Goal: Task Accomplishment & Management: Complete application form

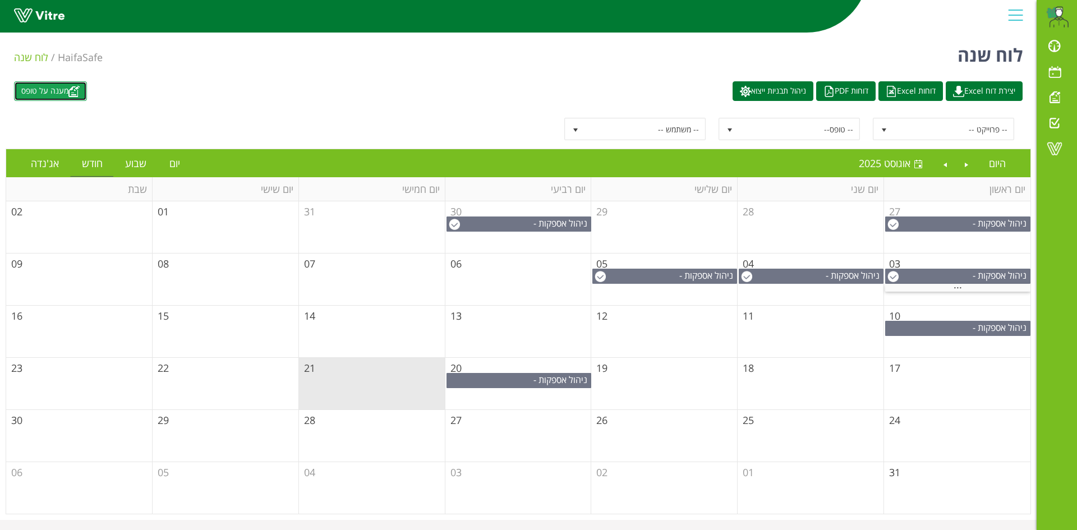
click at [57, 96] on link "מענה על טופס" at bounding box center [50, 91] width 73 height 20
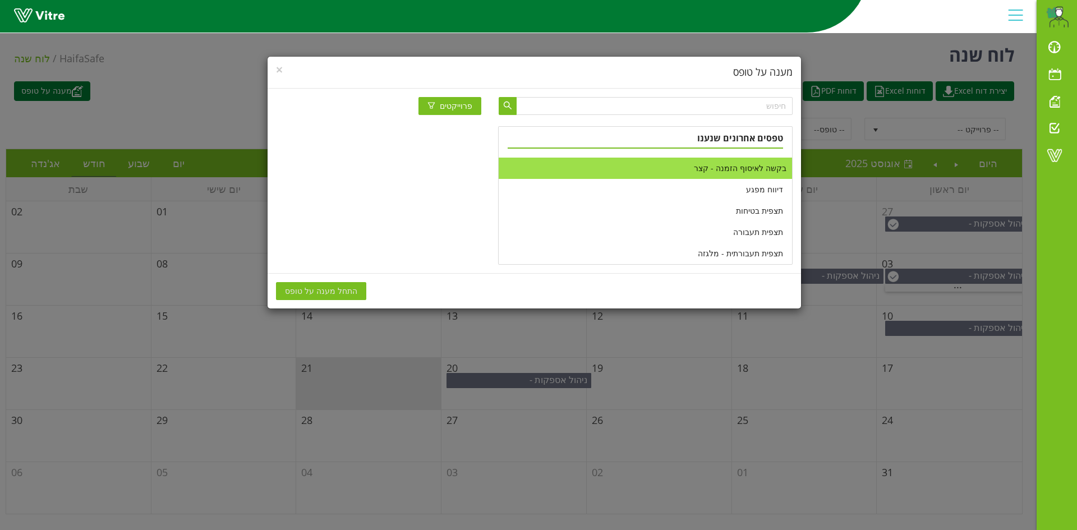
click at [696, 166] on li "בקשה לאיסוף הזמנה - קצר" at bounding box center [644, 168] width 293 height 21
click at [333, 288] on span "התחל מענה על טופס" at bounding box center [321, 291] width 72 height 12
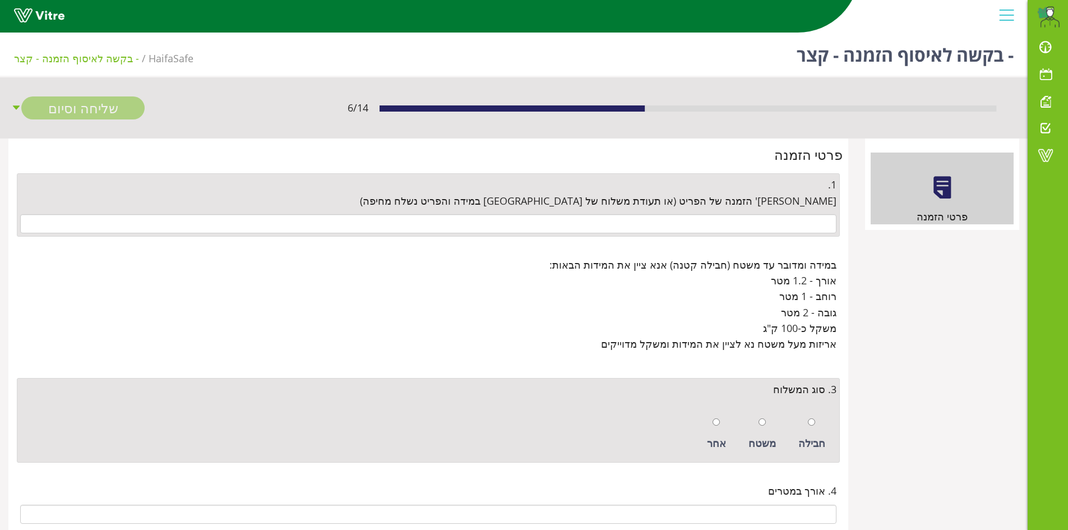
click at [766, 213] on div "1. [PERSON_NAME]' הזמנה של הפריט (או תעודת משלוח של [GEOGRAPHIC_DATA] במידה והפ…" at bounding box center [428, 204] width 823 height 63
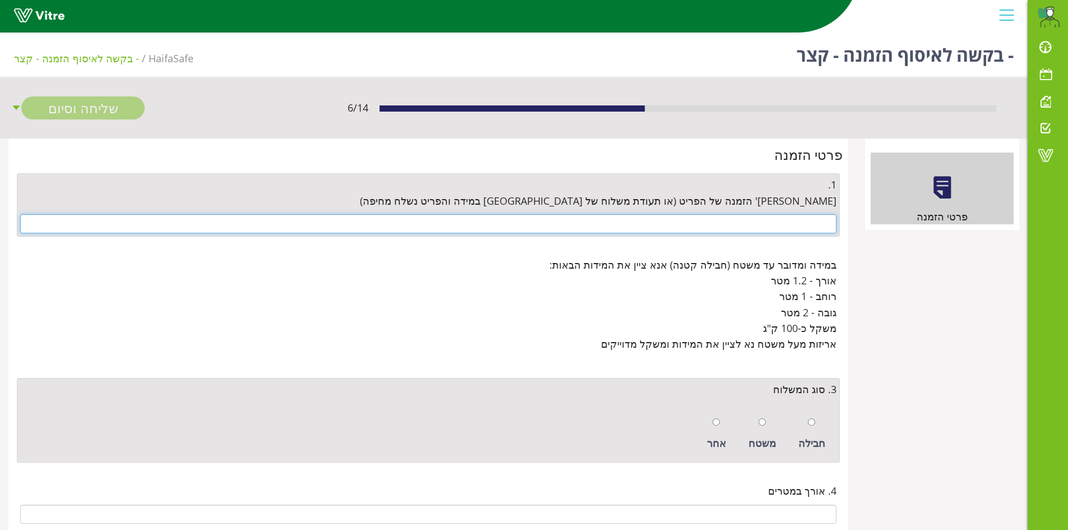
click at [770, 220] on input "text" at bounding box center [428, 223] width 816 height 19
paste input "4500652927"
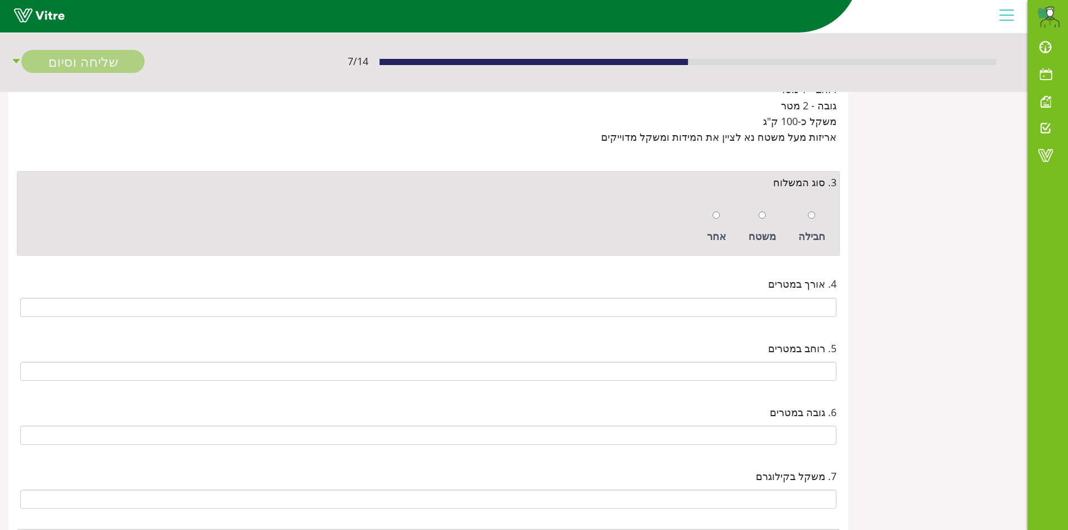
scroll to position [224, 0]
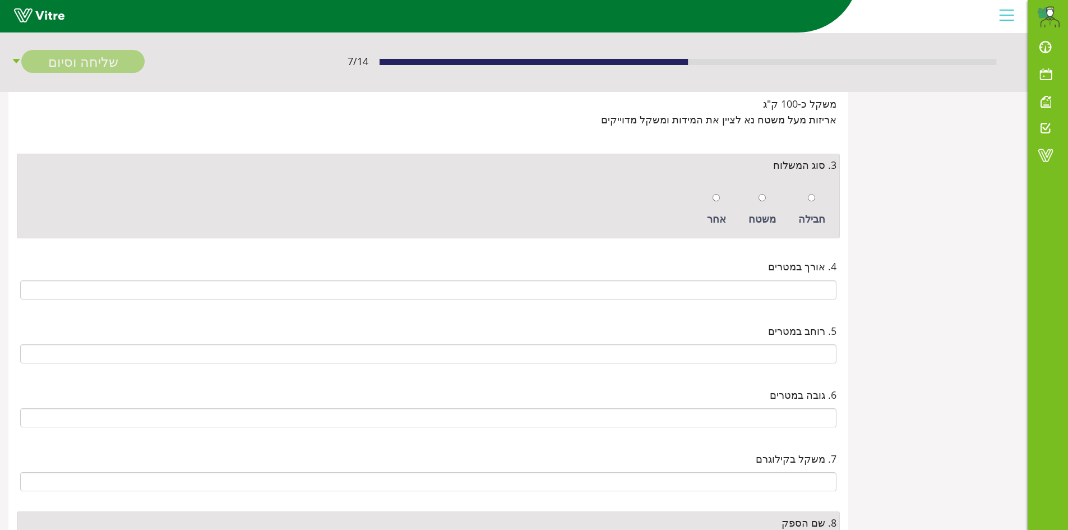
type input "4500652927"
click at [812, 200] on input "radio" at bounding box center [811, 197] width 7 height 7
radio input "true"
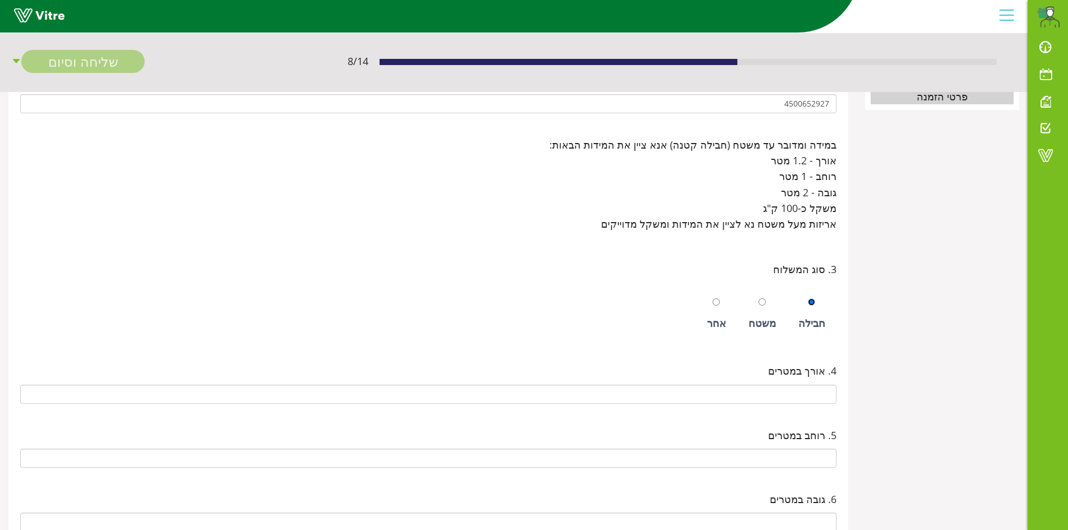
scroll to position [56, 0]
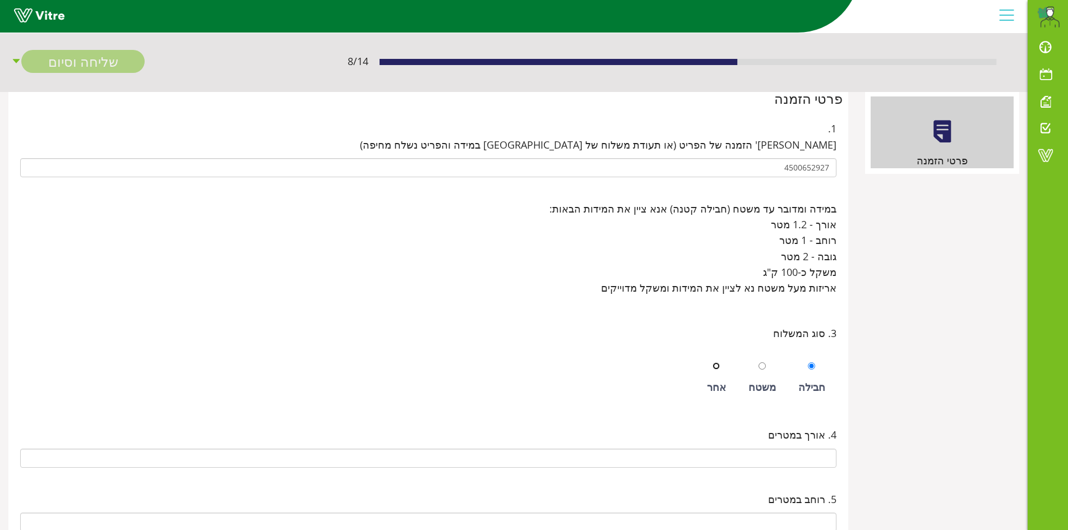
click at [720, 367] on input "radio" at bounding box center [716, 365] width 7 height 7
radio input "true"
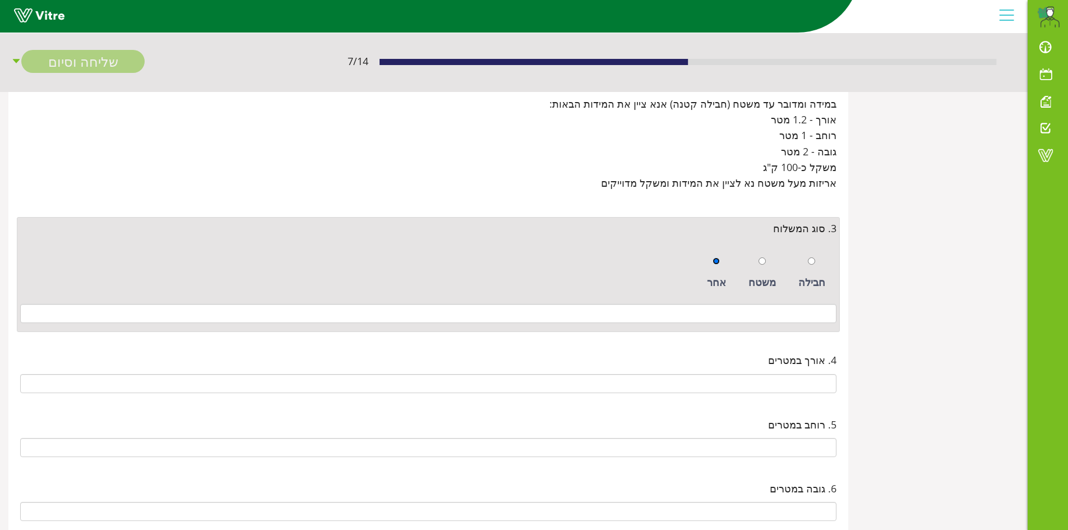
scroll to position [168, 0]
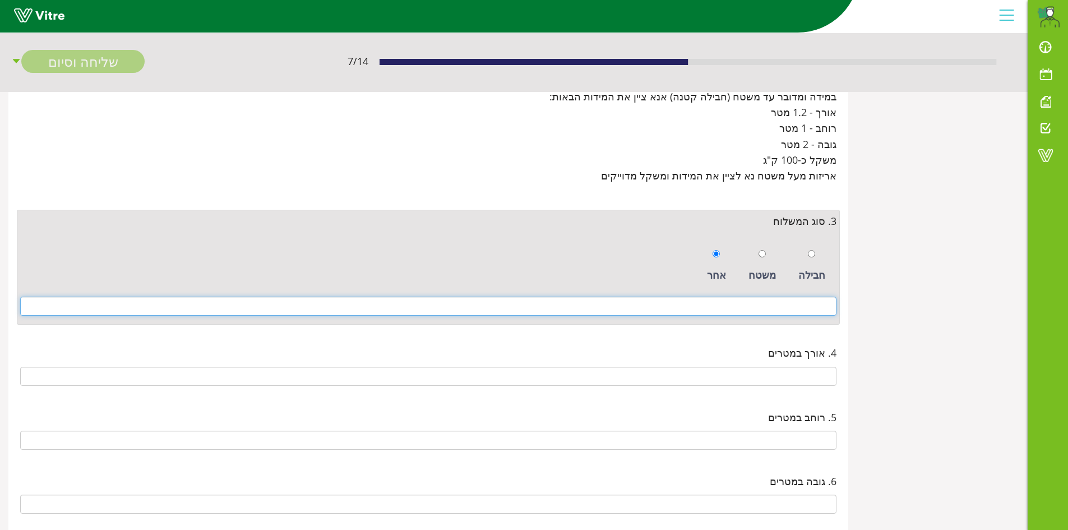
click at [777, 310] on input at bounding box center [428, 306] width 816 height 19
paste input "2 חבילות קרטון הראשונה : משקל 10.5 ק"ג גודל : 49x36x57 cm השנייה: משקל 11 ק"ג ג…"
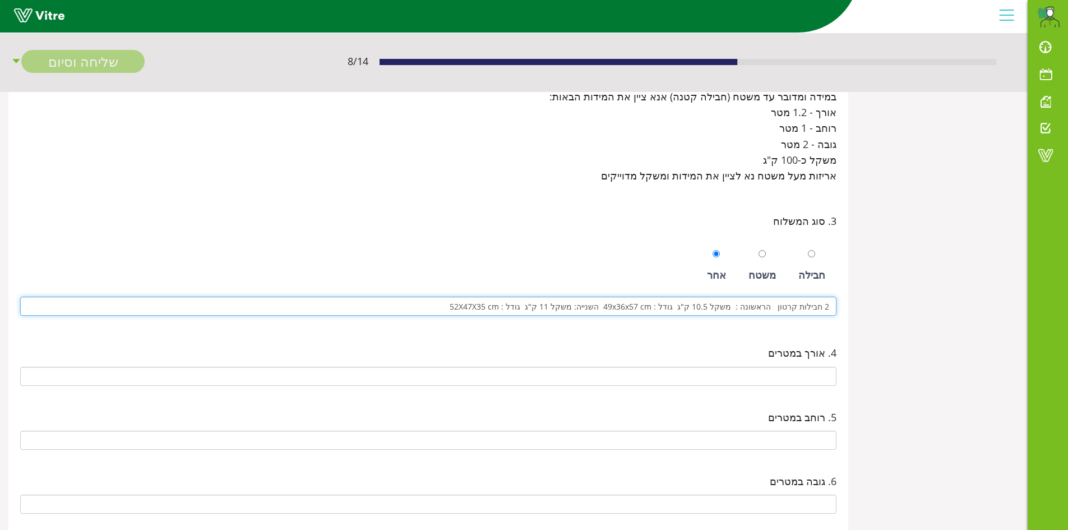
type input "2 חבילות קרטון הראשונה : משקל 10.5 ק"ג גודל : 49x36x57 cm השנייה: משקל 11 ק"ג ג…"
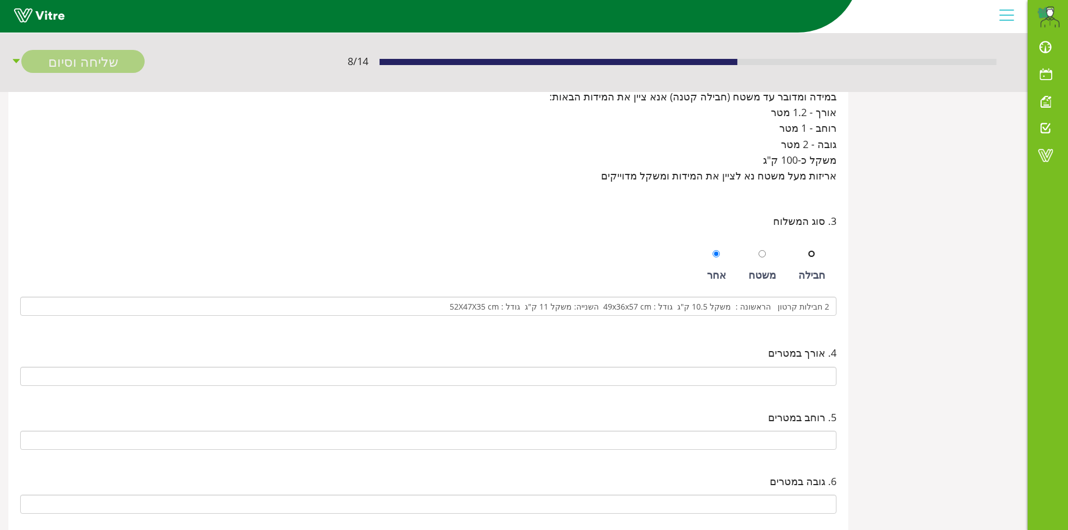
click at [811, 256] on input "radio" at bounding box center [811, 253] width 7 height 7
radio input "true"
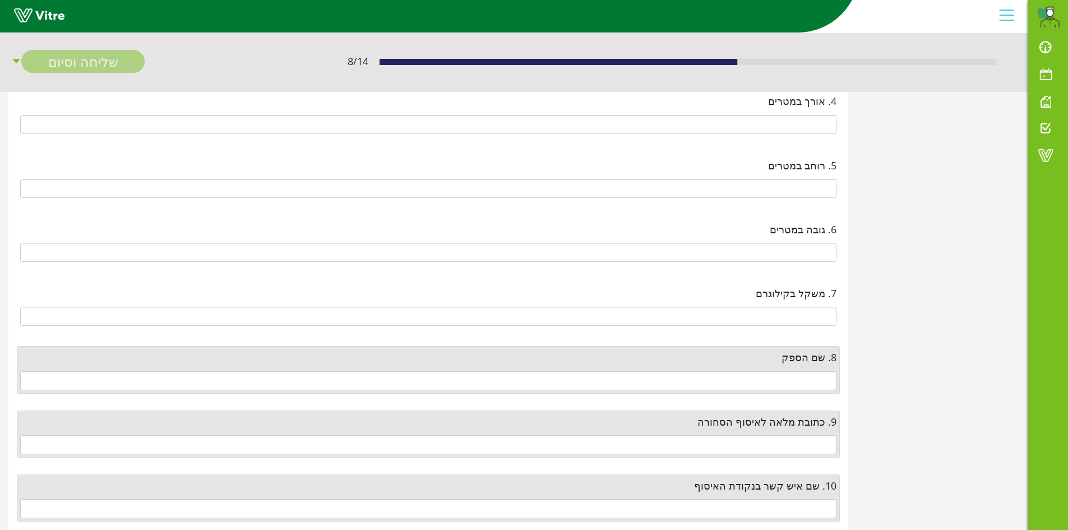
scroll to position [393, 0]
click at [787, 372] on input "text" at bounding box center [428, 377] width 816 height 19
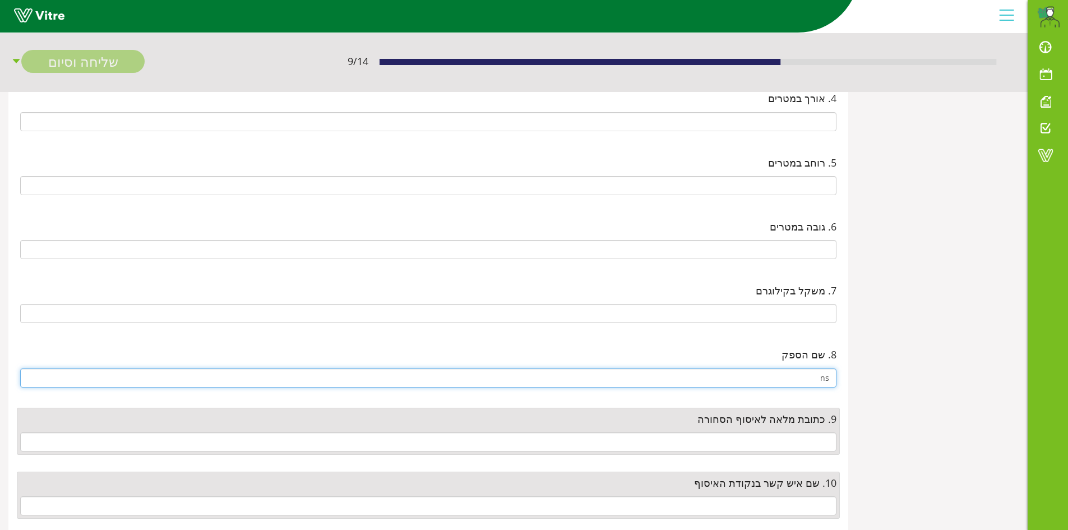
type input "n"
type input "מדי תעש"
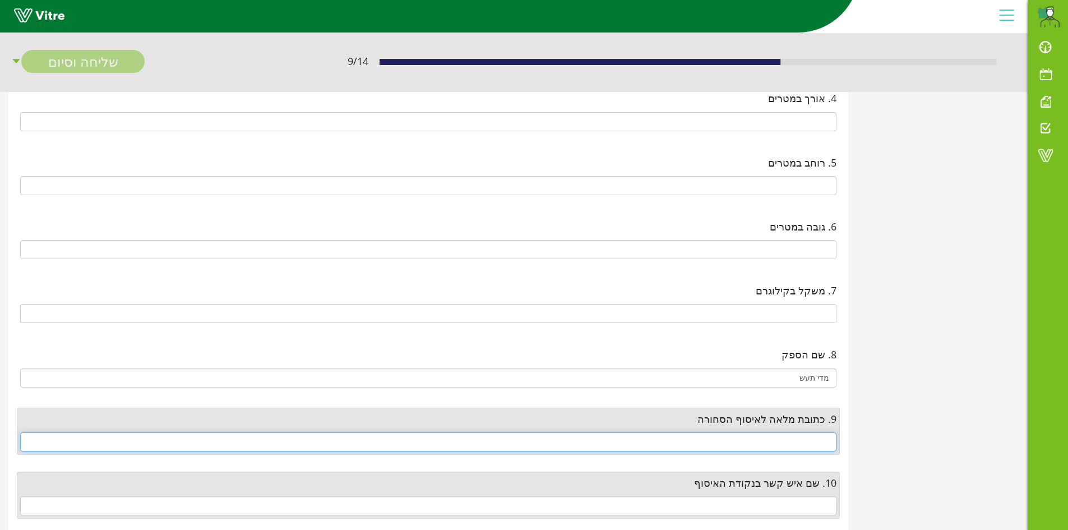
click at [825, 445] on input "text" at bounding box center [428, 441] width 816 height 19
paste input ", יד חרוצים 6 [GEOGRAPHIC_DATA] קומה 2"
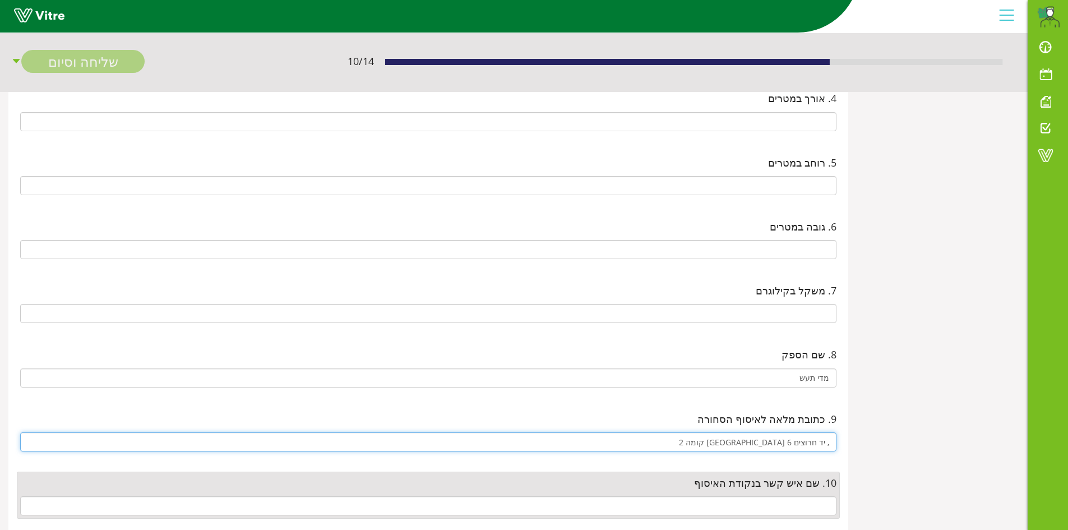
click at [830, 443] on input ", יד חרוצים 6 [GEOGRAPHIC_DATA] קומה 2" at bounding box center [428, 441] width 816 height 19
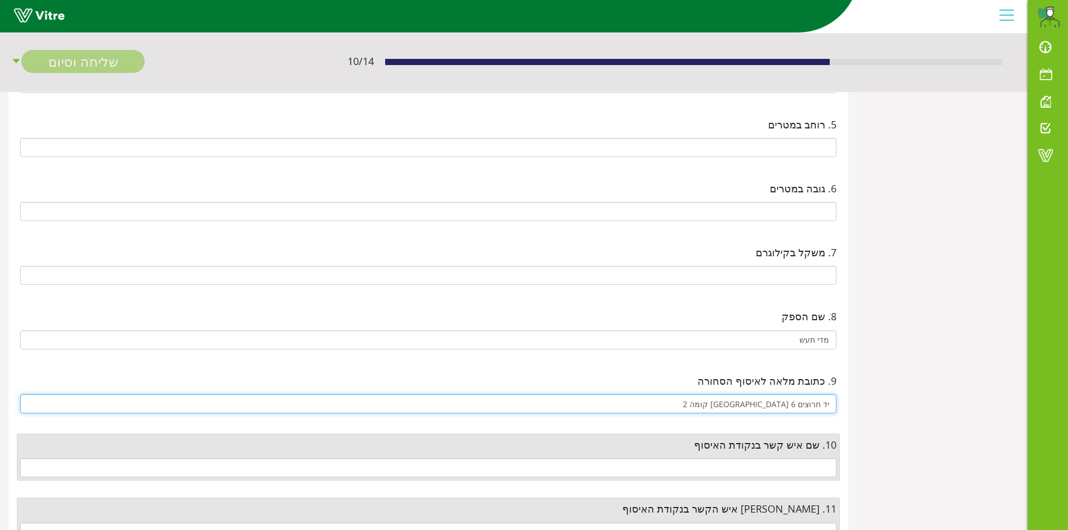
scroll to position [449, 0]
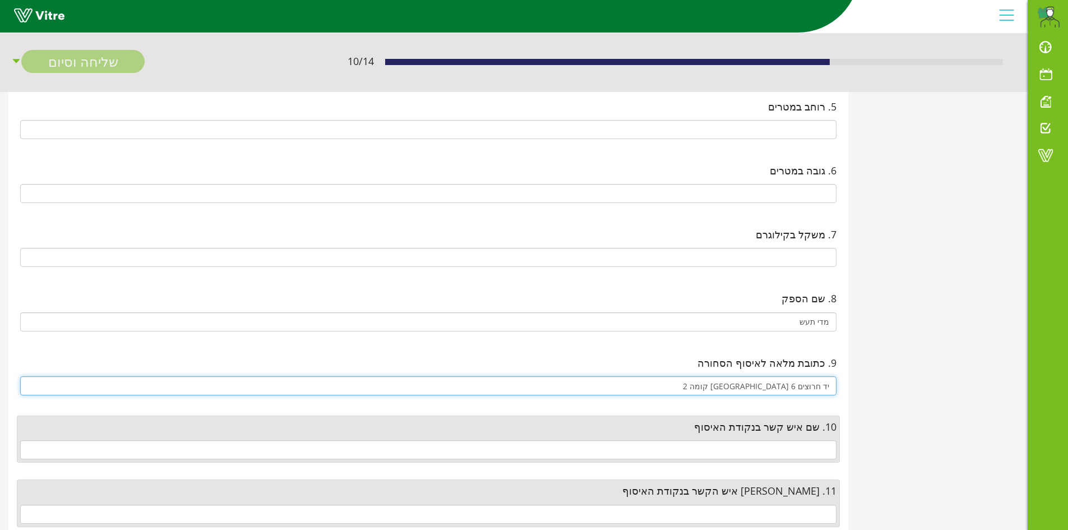
type input "יד חרוצים 6 [GEOGRAPHIC_DATA] קומה 2"
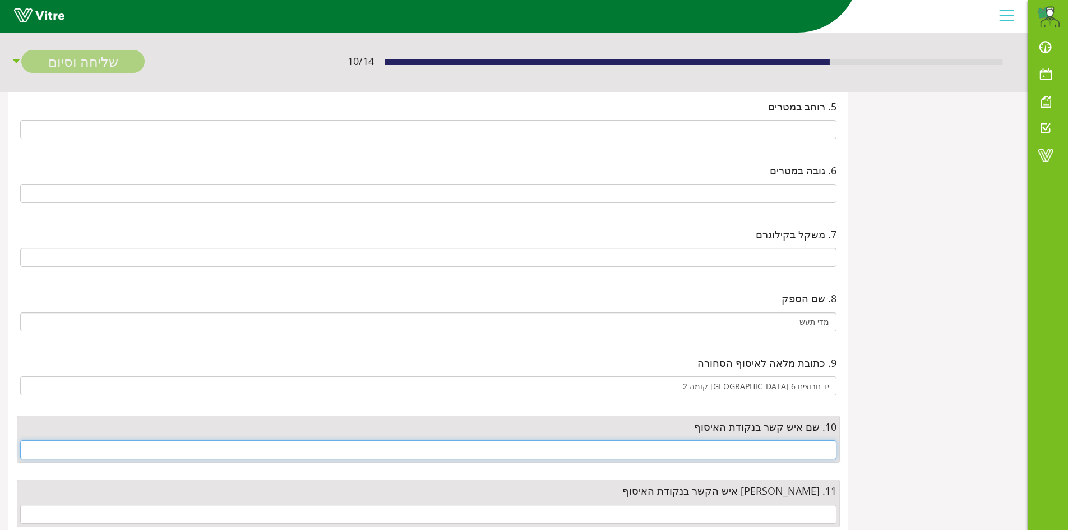
click at [810, 452] on input "text" at bounding box center [428, 449] width 816 height 19
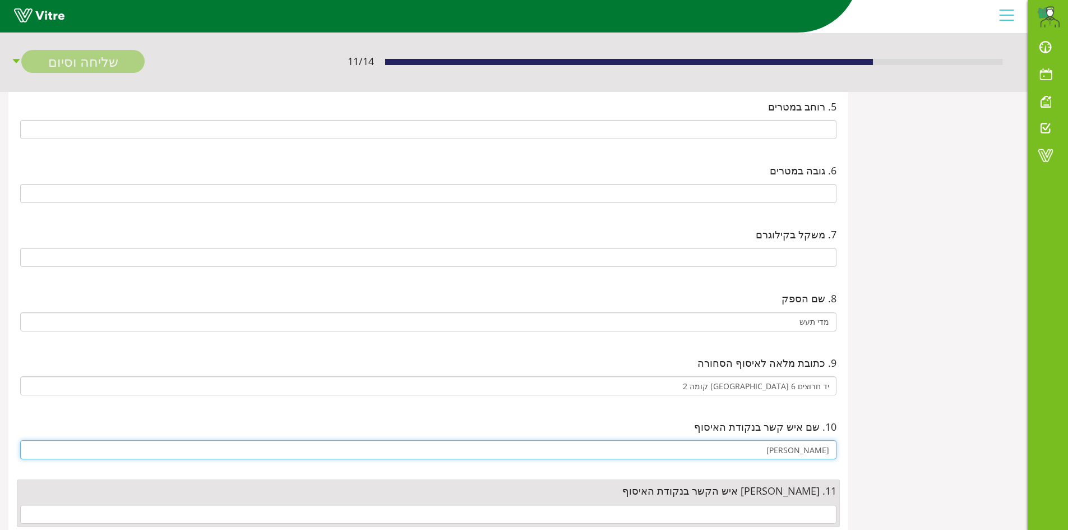
type input "[PERSON_NAME]"
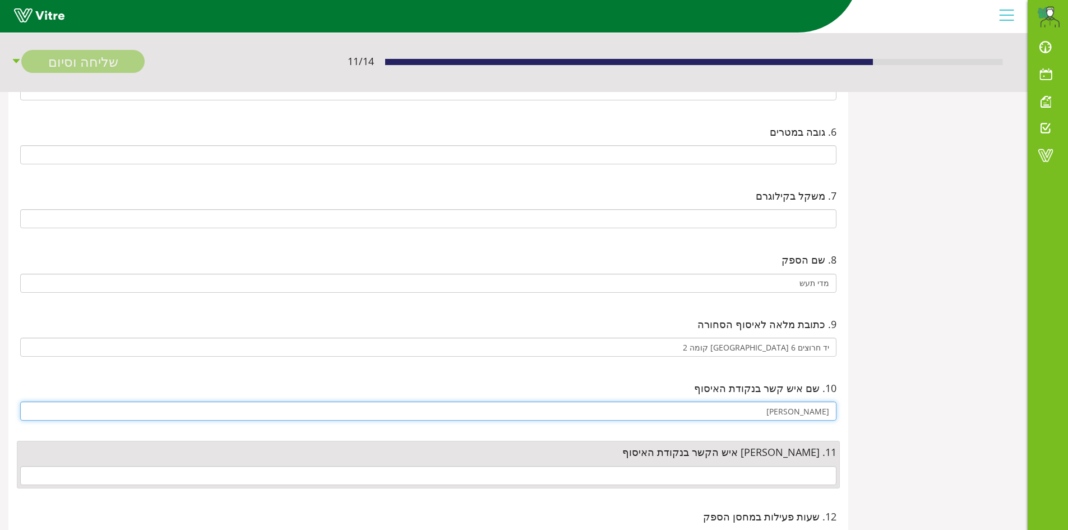
scroll to position [505, 0]
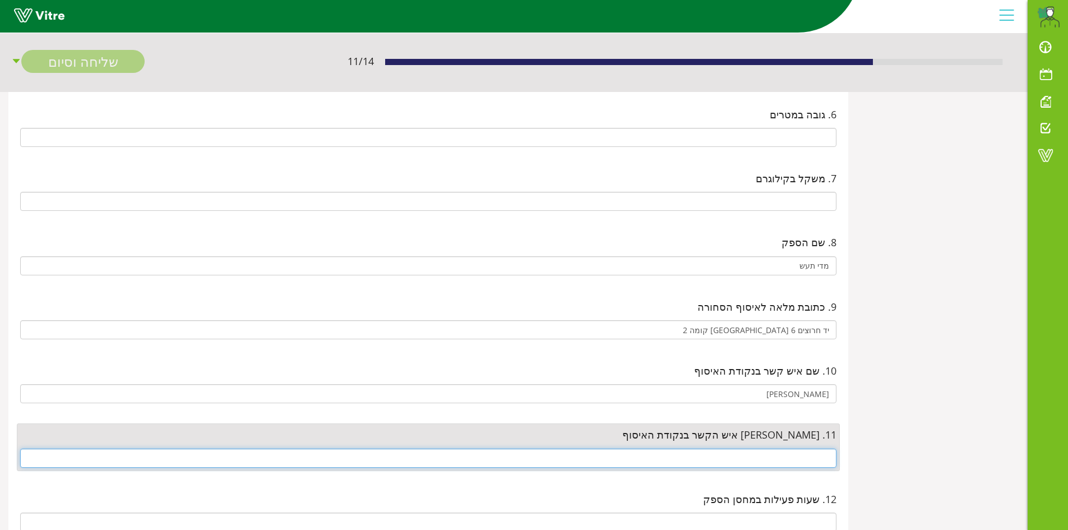
click at [801, 458] on input "text" at bounding box center [428, 458] width 816 height 19
paste input "0545546079"
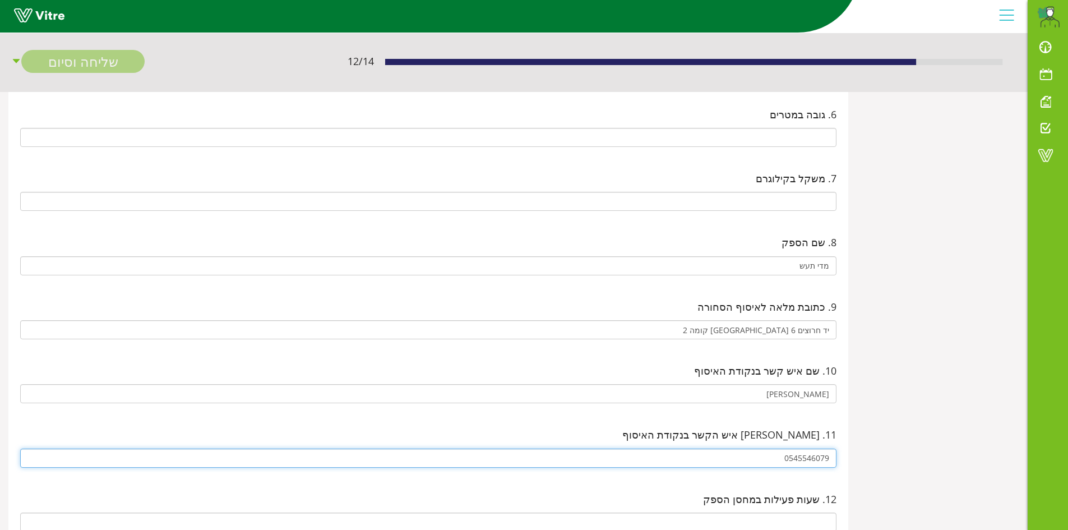
type input "0545546079"
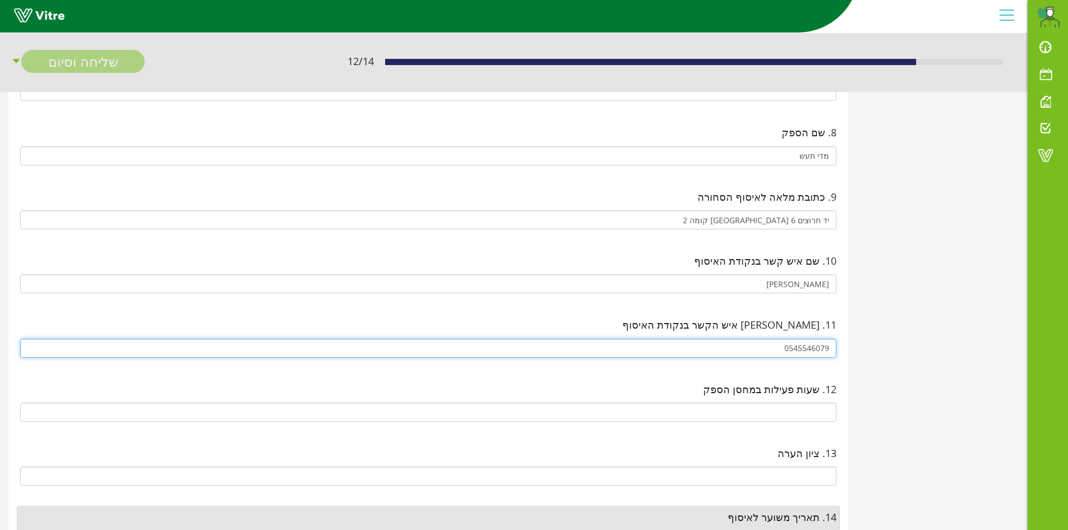
scroll to position [617, 0]
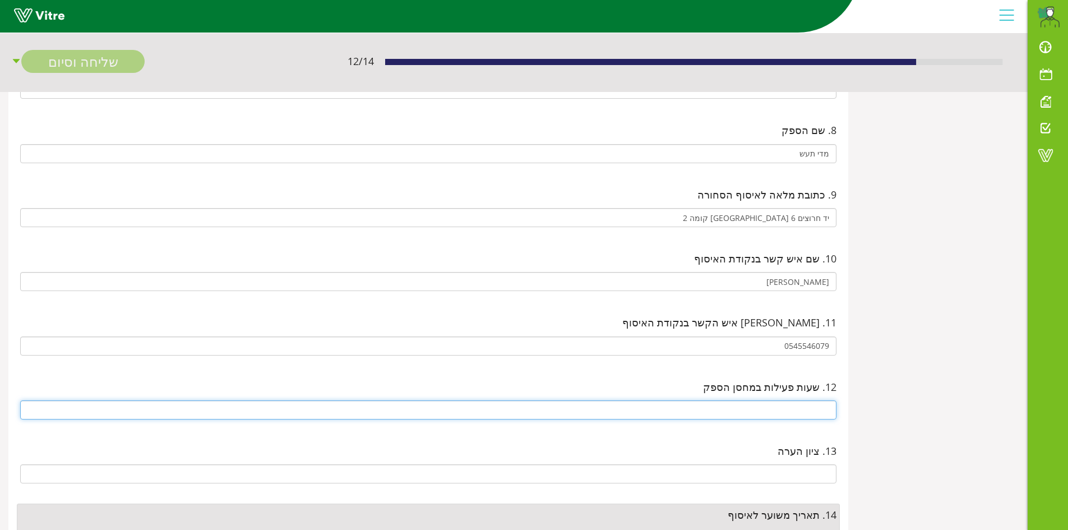
click at [797, 411] on input "text" at bounding box center [428, 409] width 816 height 19
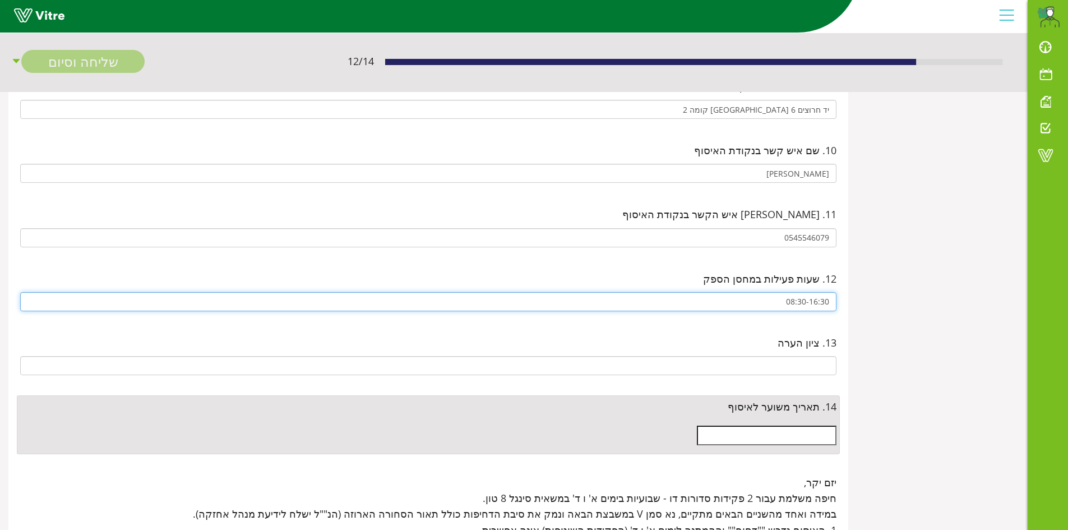
scroll to position [729, 0]
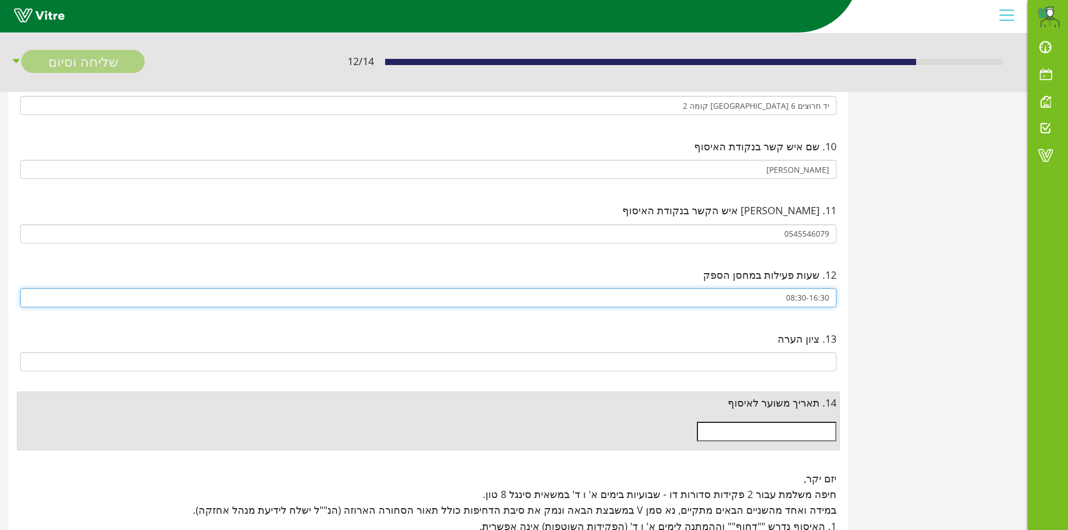
type input "08:30-16:30"
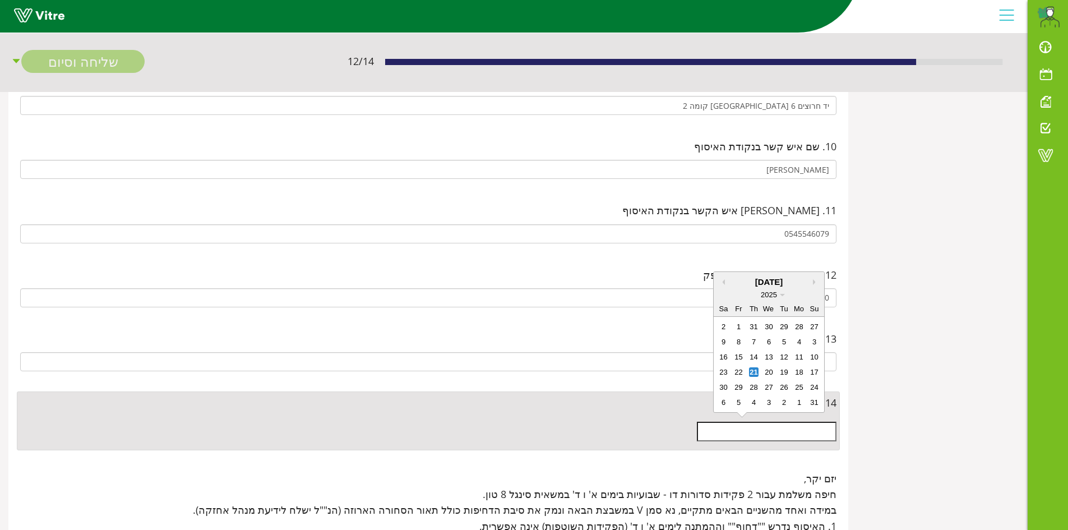
click at [792, 423] on input "text" at bounding box center [767, 431] width 140 height 19
click at [814, 386] on div "24" at bounding box center [815, 387] width 10 height 10
type input "[DATE]"
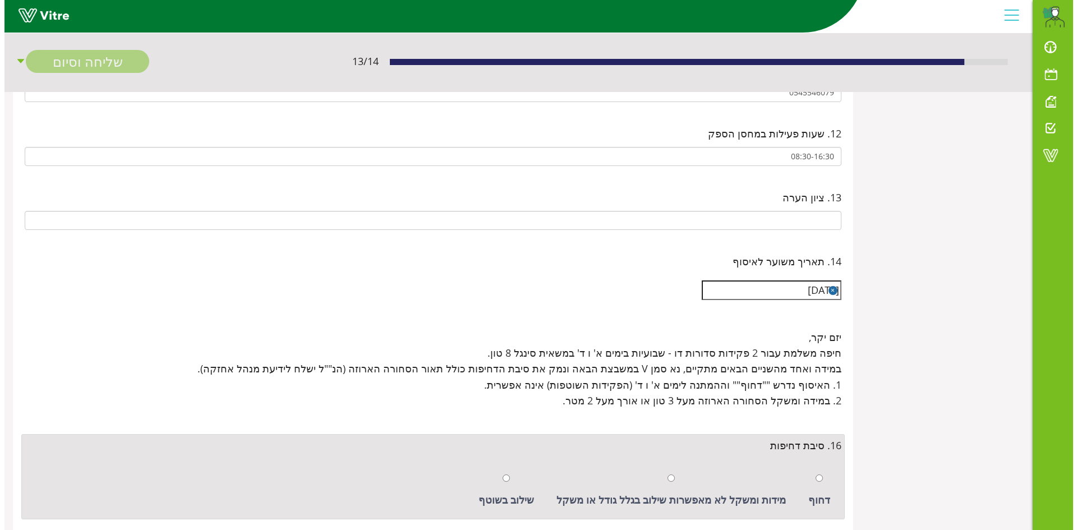
scroll to position [902, 0]
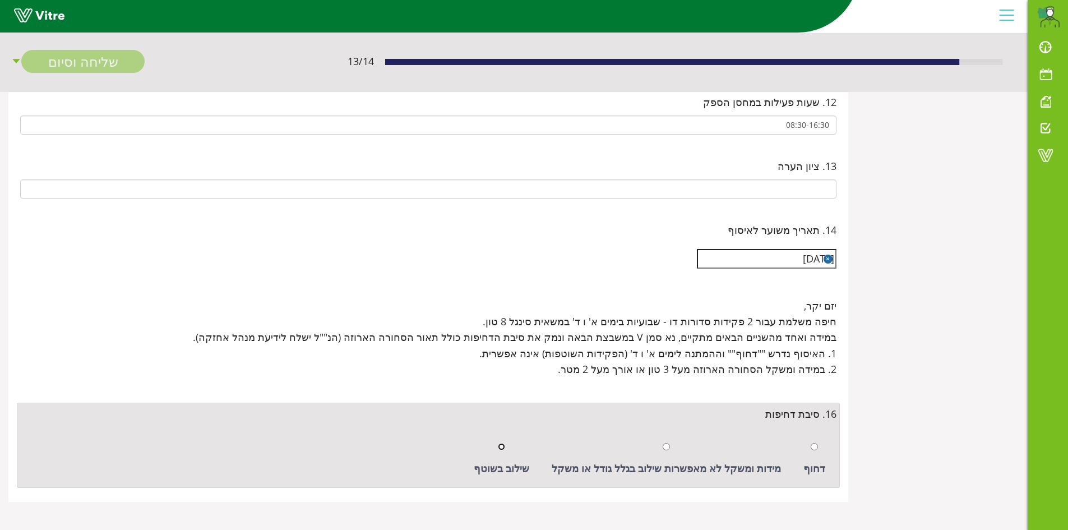
click at [505, 446] on input "radio" at bounding box center [501, 446] width 7 height 7
radio input "true"
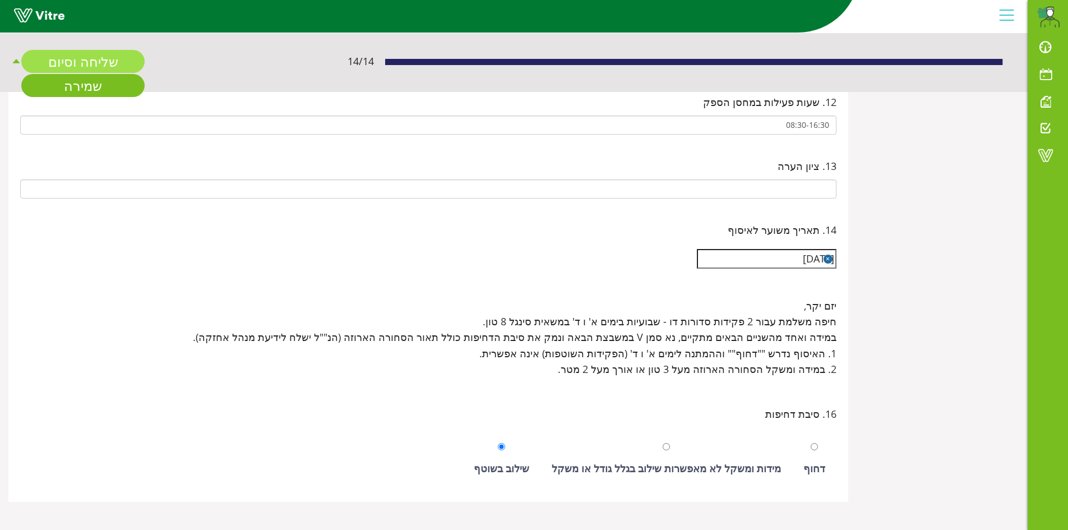
click at [105, 61] on link "שליחה וסיום" at bounding box center [82, 61] width 123 height 23
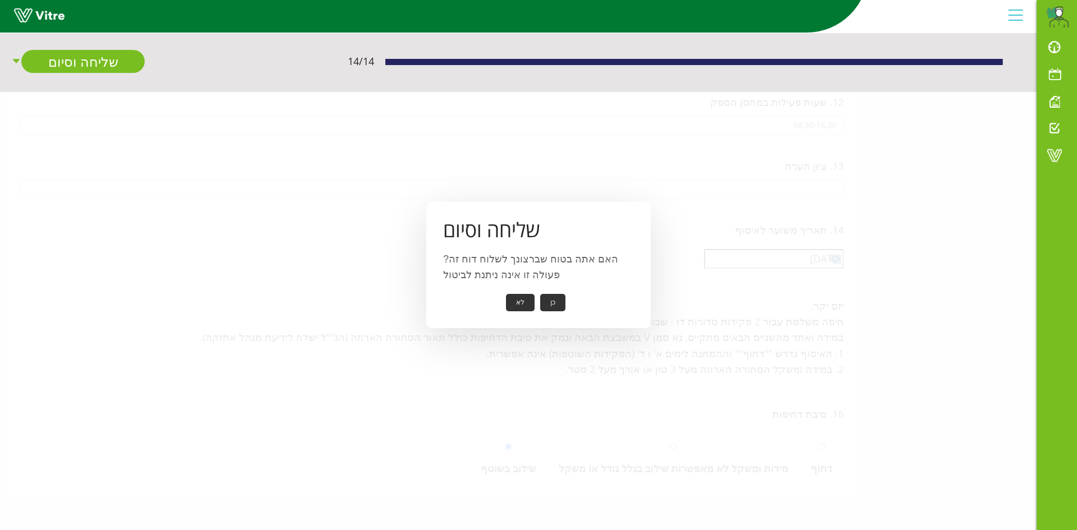
click at [557, 304] on button "כן" at bounding box center [552, 302] width 25 height 17
